Goal: Use online tool/utility: Utilize a website feature to perform a specific function

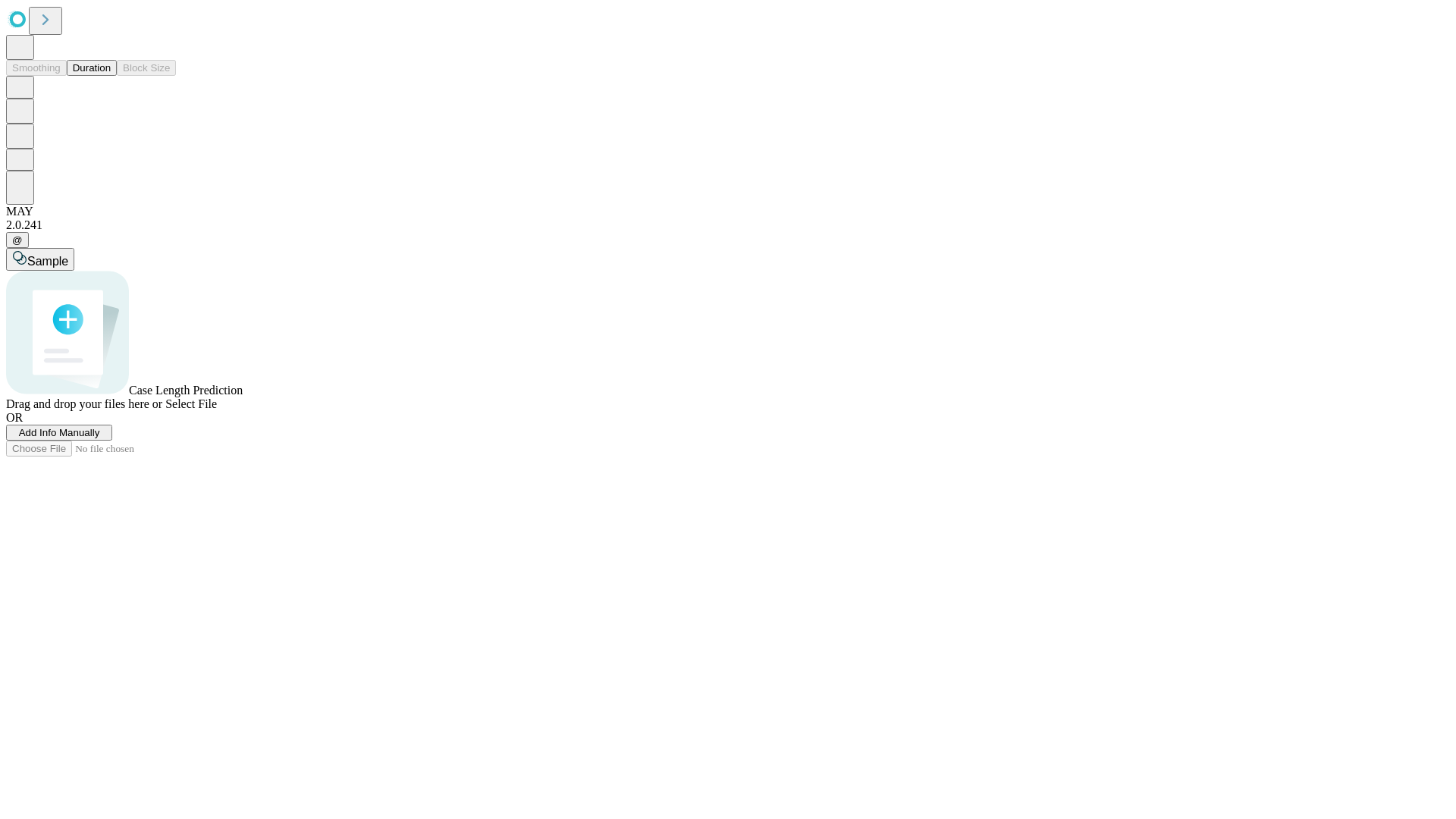
click at [111, 76] on button "Duration" at bounding box center [91, 68] width 50 height 16
click at [68, 254] on span "Sample" at bounding box center [47, 261] width 41 height 13
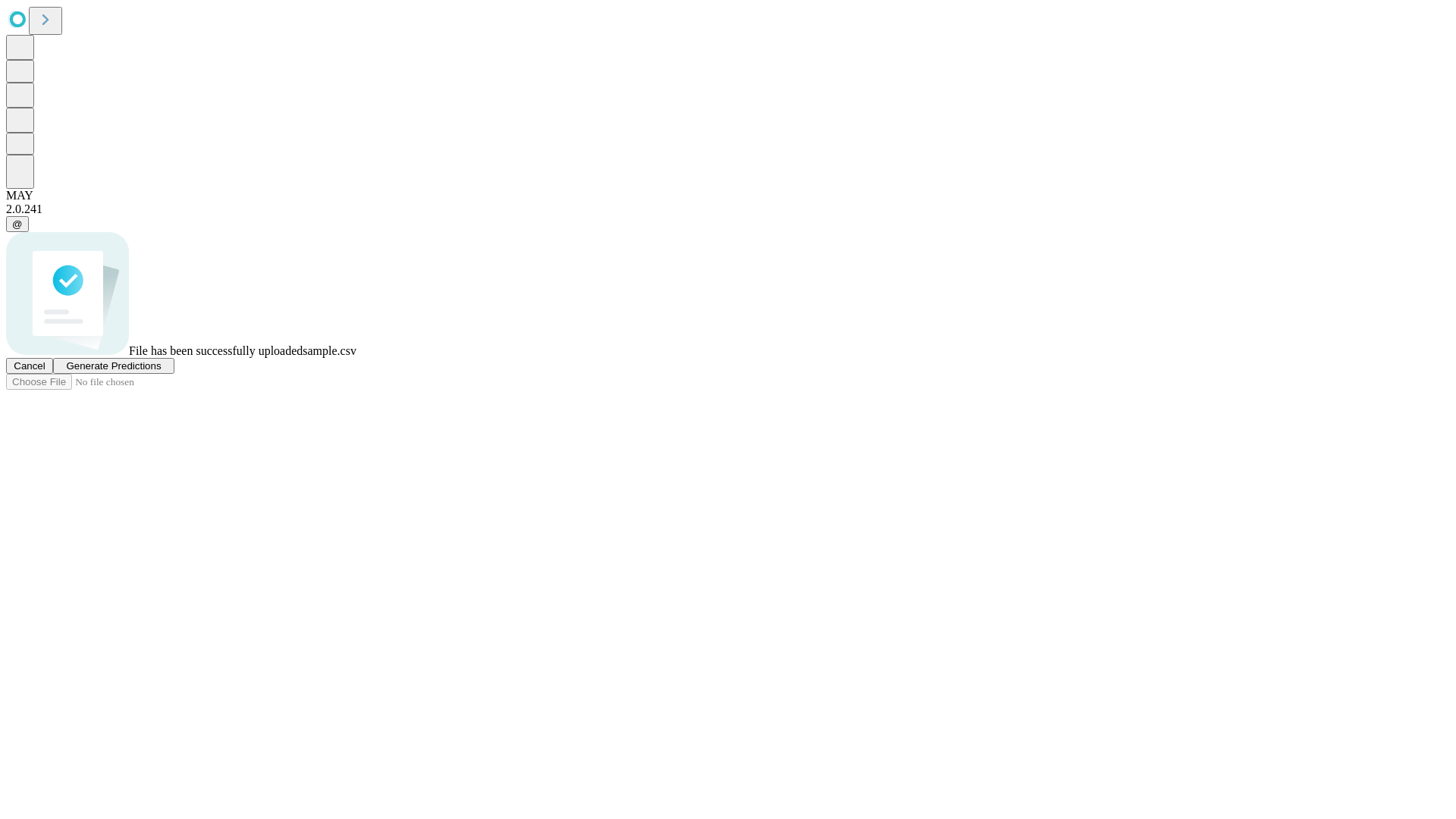
click at [161, 371] on span "Generate Predictions" at bounding box center [113, 365] width 95 height 11
